Goal: Obtain resource: Download file/media

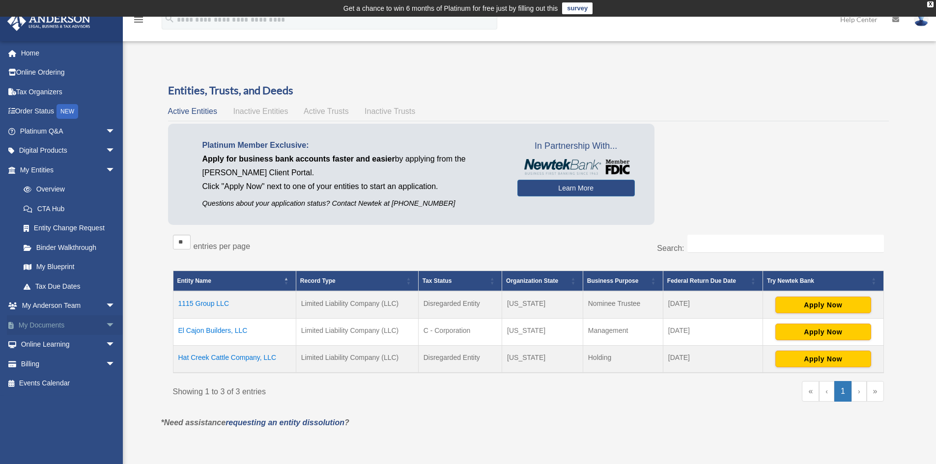
click at [94, 329] on link "My Documents arrow_drop_down" at bounding box center [68, 326] width 123 height 20
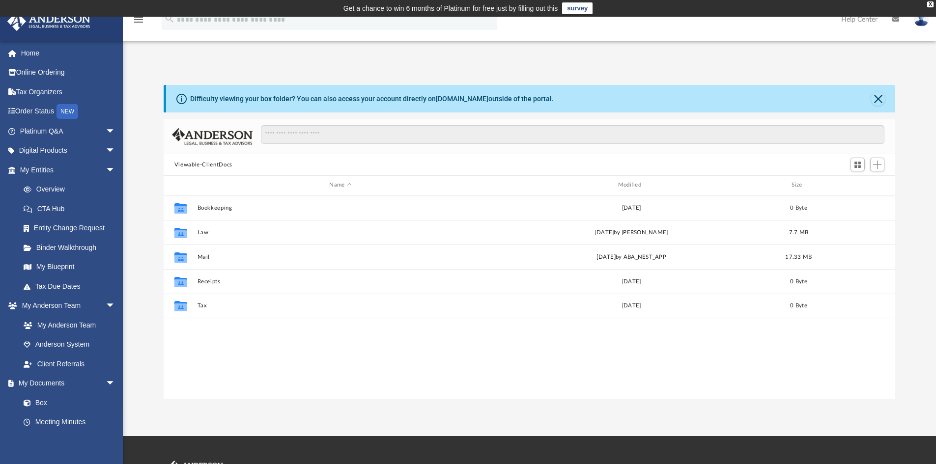
scroll to position [216, 724]
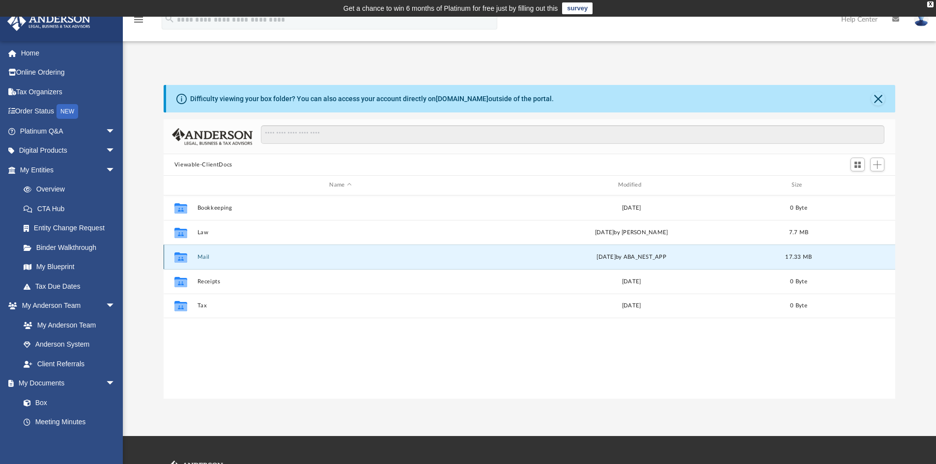
click at [203, 257] on button "Mail" at bounding box center [340, 257] width 287 height 6
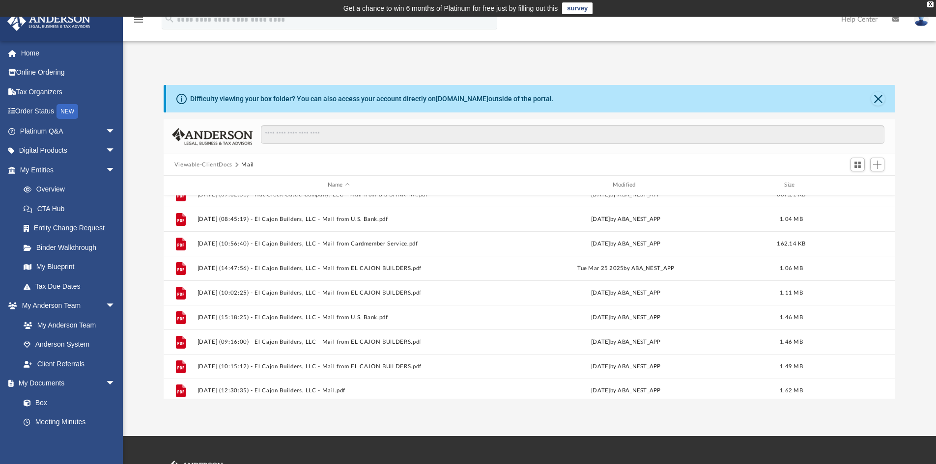
scroll to position [263, 0]
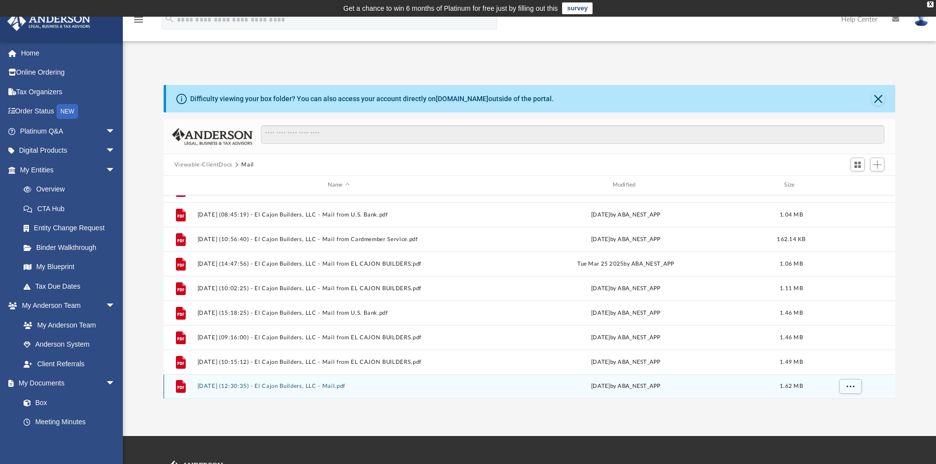
click at [296, 388] on button "2025.09.05 (12:30:35) - El Cajon Builders, LLC - Mail.pdf" at bounding box center [338, 386] width 283 height 6
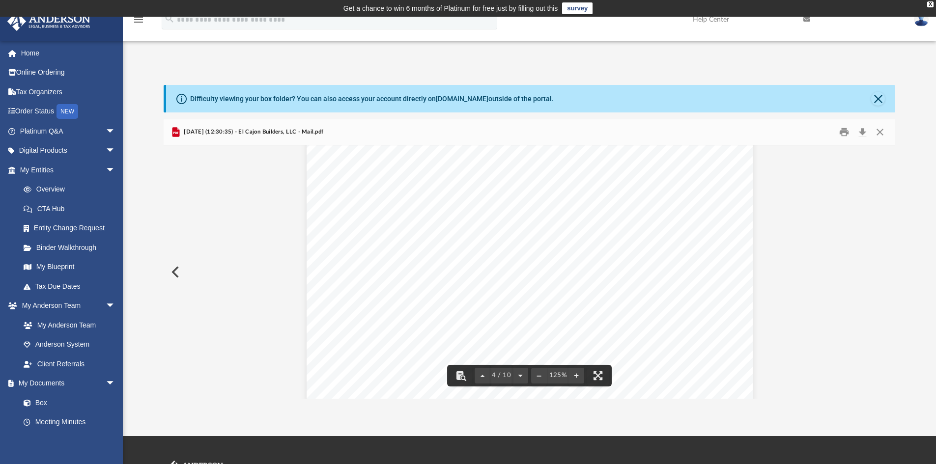
scroll to position [2121, 0]
click at [881, 104] on button "Close" at bounding box center [878, 99] width 14 height 14
